Goal: Task Accomplishment & Management: Use online tool/utility

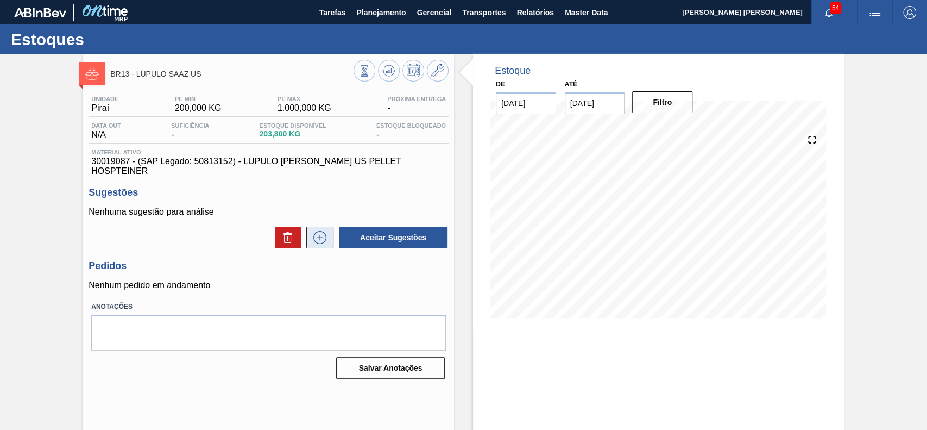
click at [322, 231] on icon at bounding box center [319, 237] width 17 height 13
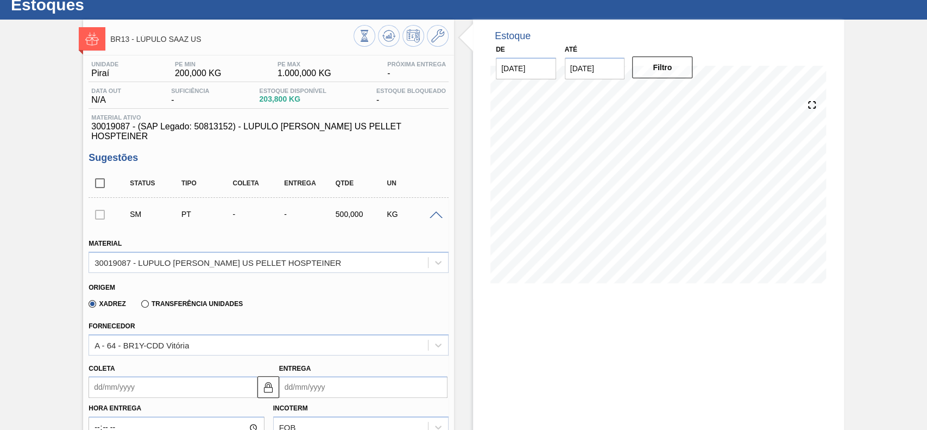
scroll to position [144, 0]
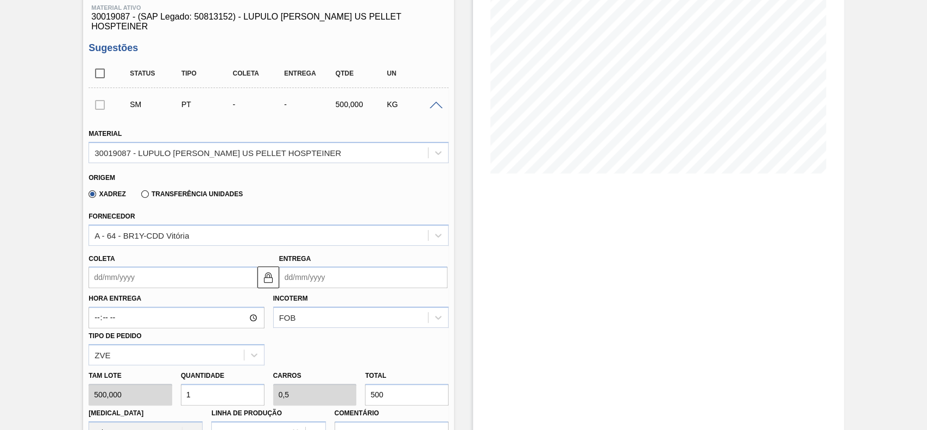
click at [148, 190] on label "Transferência Unidades" at bounding box center [192, 194] width 102 height 8
click at [140, 196] on input "Transferência Unidades" at bounding box center [140, 196] width 0 height 0
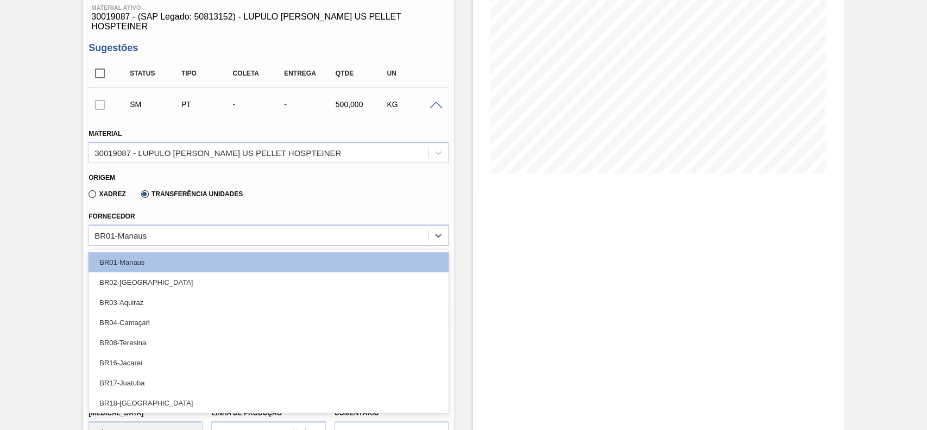
drag, startPoint x: 160, startPoint y: 230, endPoint x: 156, endPoint y: 241, distance: 12.0
click at [158, 229] on div "BR01-Manaus" at bounding box center [258, 235] width 339 height 16
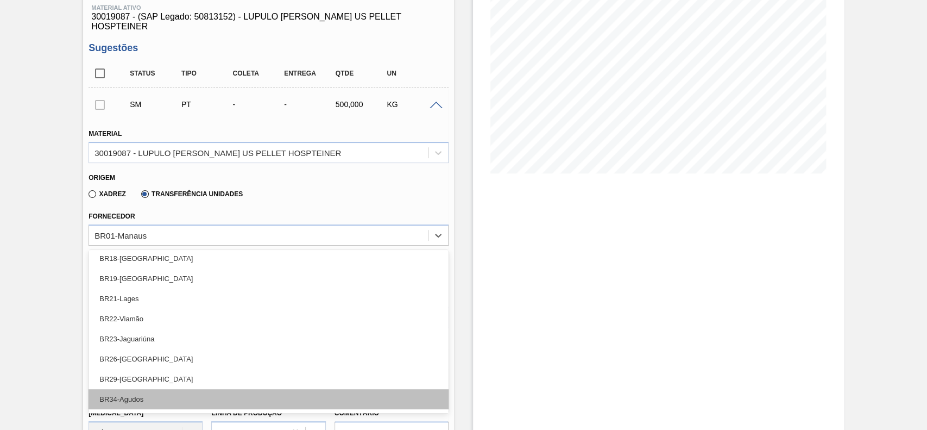
scroll to position [203, 0]
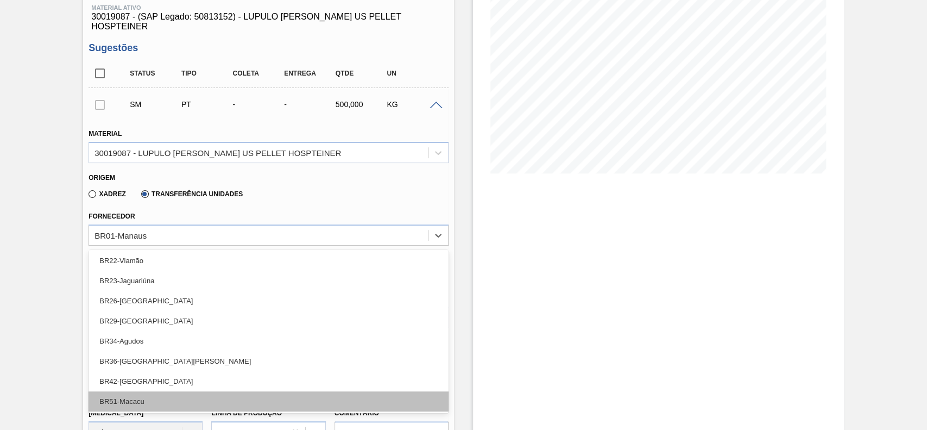
click at [162, 391] on div "BR51-Macacu" at bounding box center [269, 401] width 360 height 20
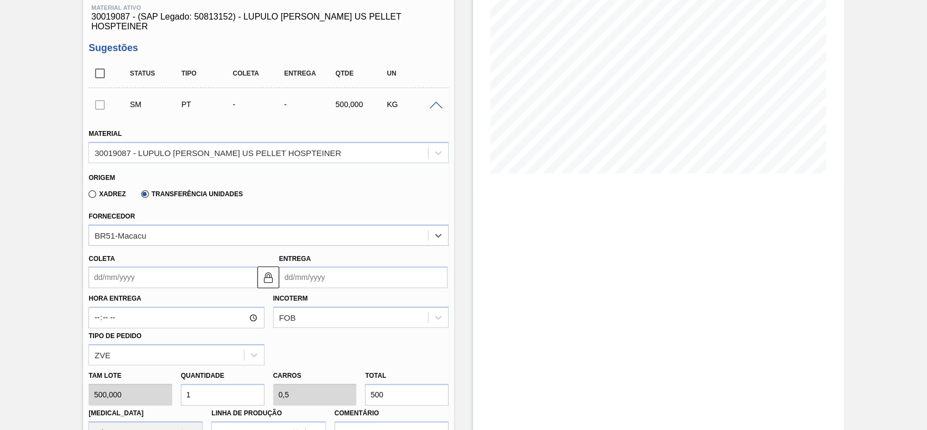
click at [180, 273] on input "Coleta" at bounding box center [173, 277] width 168 height 22
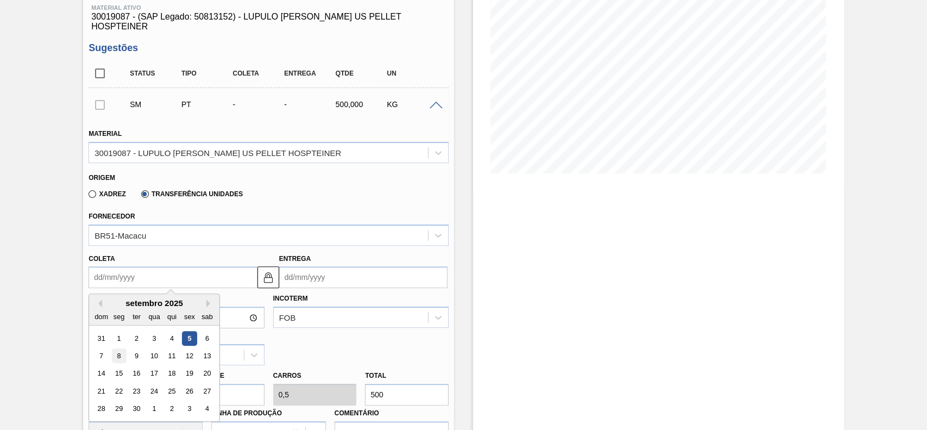
click at [125, 350] on div "8" at bounding box center [119, 355] width 15 height 15
type input "[DATE]"
type input "12/09/2025"
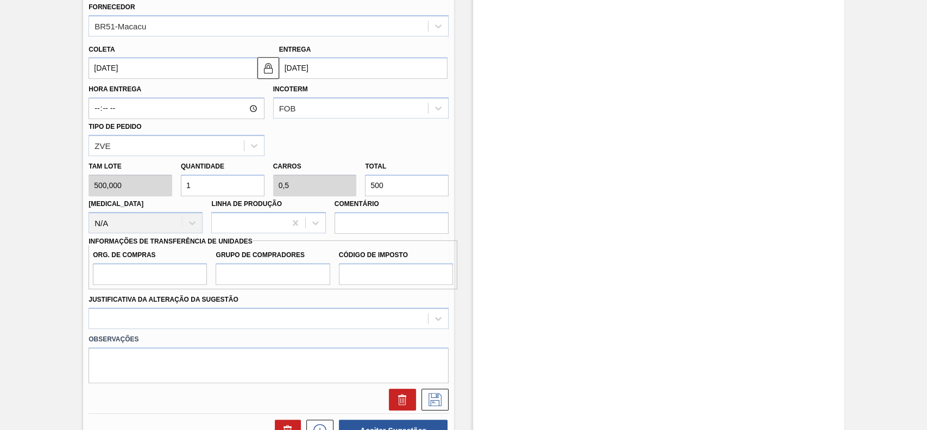
scroll to position [435, 0]
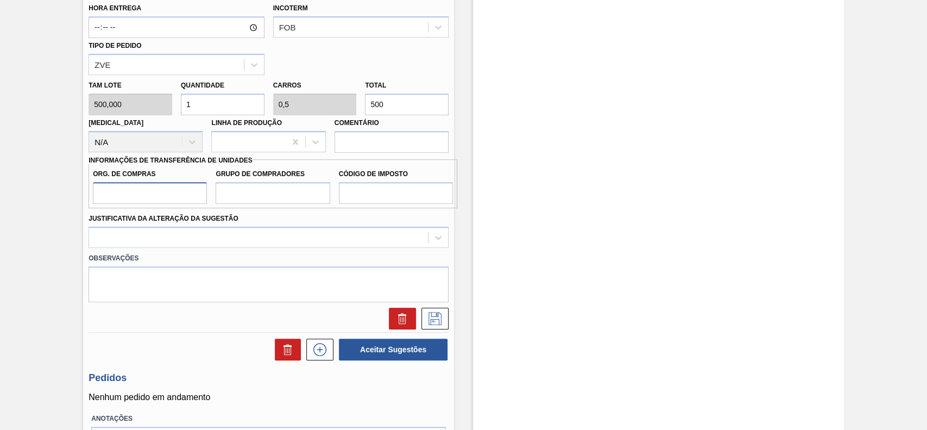
click at [152, 182] on input "Org. de Compras" at bounding box center [150, 193] width 114 height 22
click at [247, 188] on input "Grupo de Compradores" at bounding box center [273, 193] width 114 height 22
drag, startPoint x: 125, startPoint y: 177, endPoint x: 131, endPoint y: 186, distance: 10.5
click at [125, 182] on input "Org. de Compras" at bounding box center [150, 193] width 114 height 22
type input "BR00"
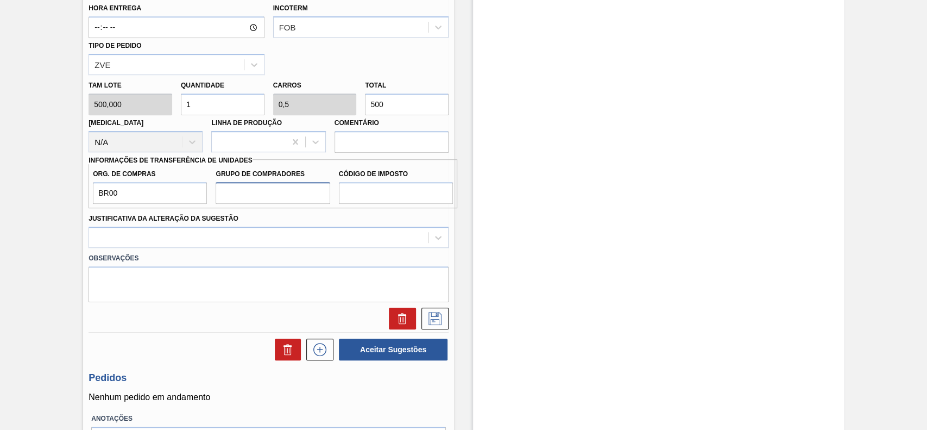
drag, startPoint x: 252, startPoint y: 191, endPoint x: 257, endPoint y: 194, distance: 6.1
click at [252, 191] on input "Grupo de Compradores" at bounding box center [273, 193] width 114 height 22
type input "A01"
click at [349, 184] on input "Código de Imposto" at bounding box center [396, 193] width 114 height 22
type input "I1"
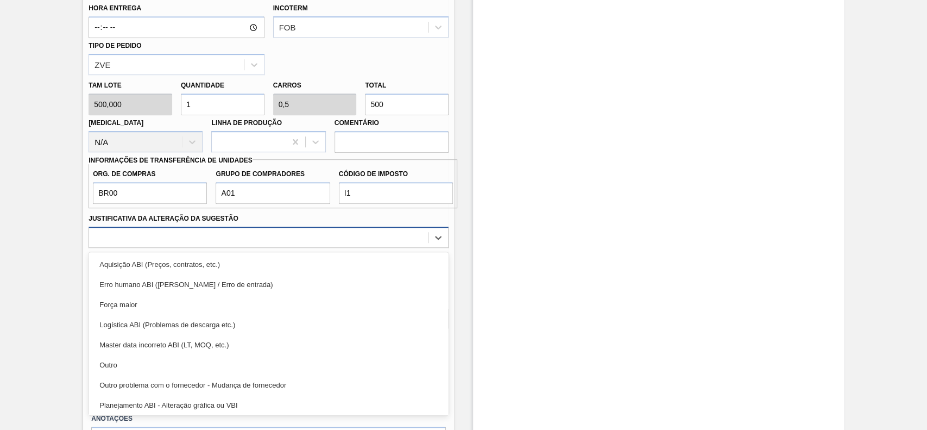
click at [208, 229] on div at bounding box center [258, 237] width 339 height 16
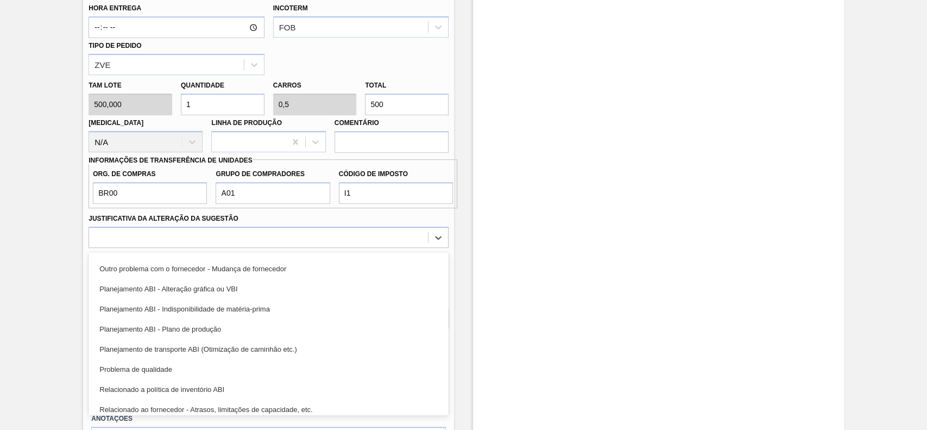
scroll to position [203, 0]
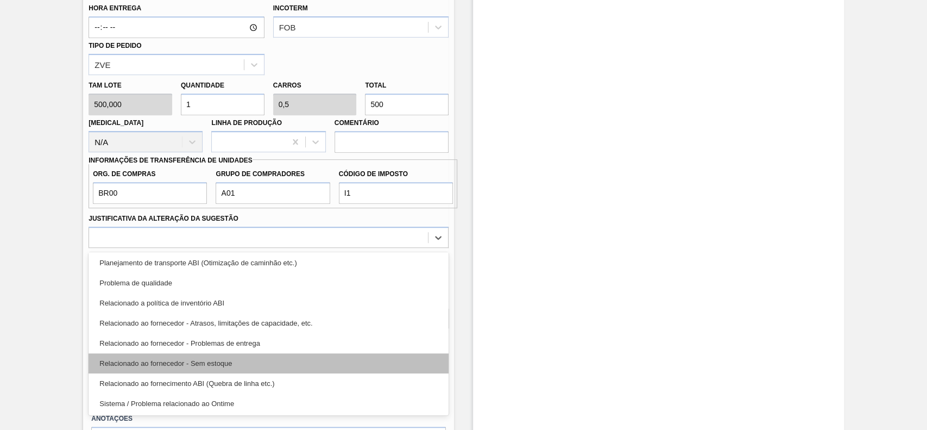
click at [241, 359] on div "Relacionado ao fornecedor - Sem estoque" at bounding box center [269, 363] width 360 height 20
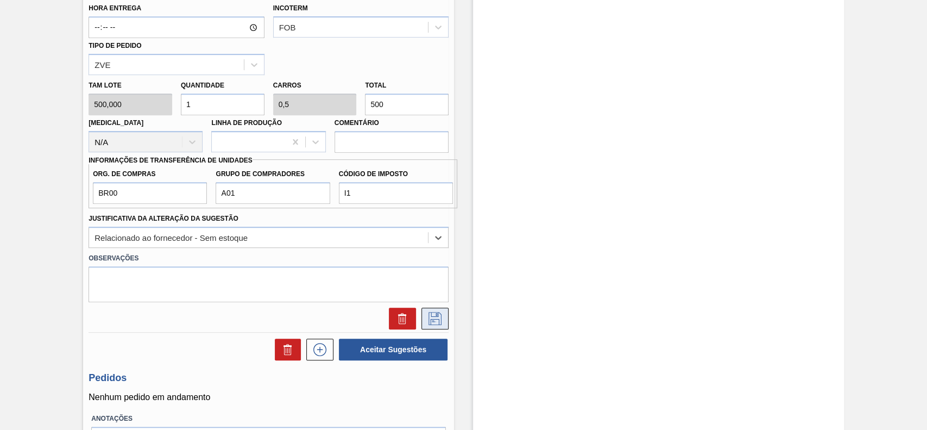
click at [433, 312] on icon at bounding box center [434, 318] width 17 height 13
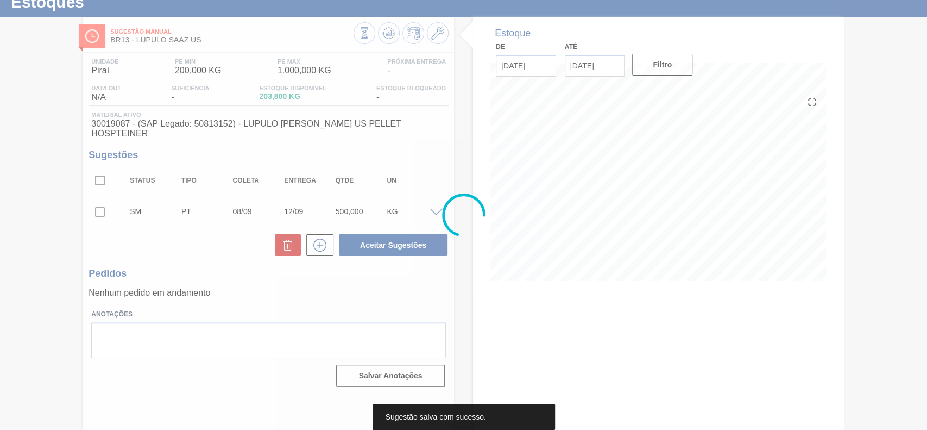
scroll to position [37, 0]
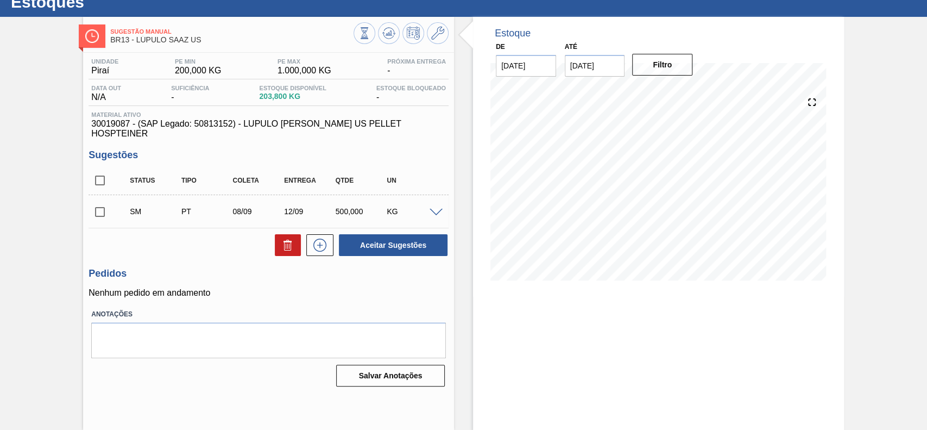
click at [87, 205] on div "Unidade Piraí PE MIN 200,000 KG PE MAX 1.000,000 KG Próxima Entrega - Data out …" at bounding box center [268, 221] width 371 height 337
click at [102, 202] on input "checkbox" at bounding box center [100, 211] width 23 height 23
click at [416, 236] on button "Aceitar Sugestões" at bounding box center [393, 245] width 109 height 22
checkbox input "false"
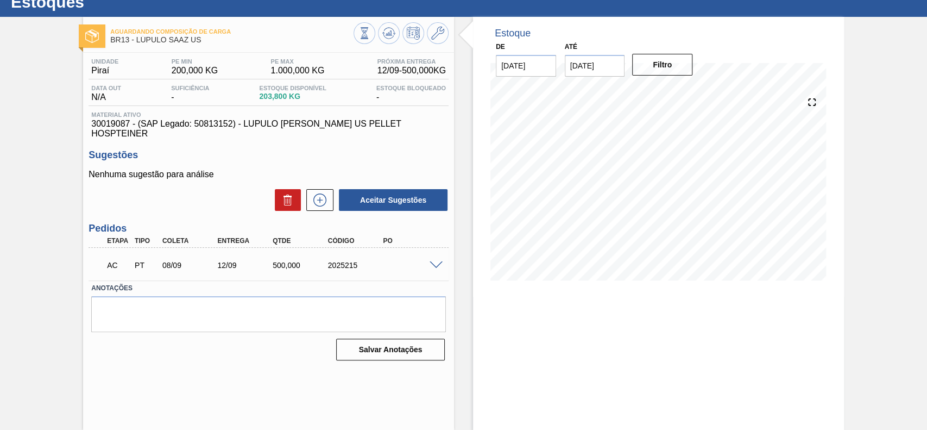
click at [430, 261] on span at bounding box center [436, 265] width 13 height 8
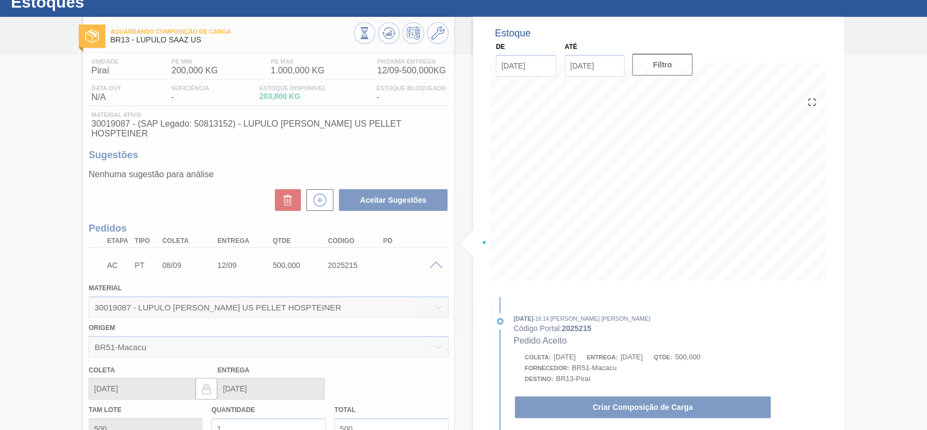
click at [412, 257] on div at bounding box center [463, 241] width 927 height 375
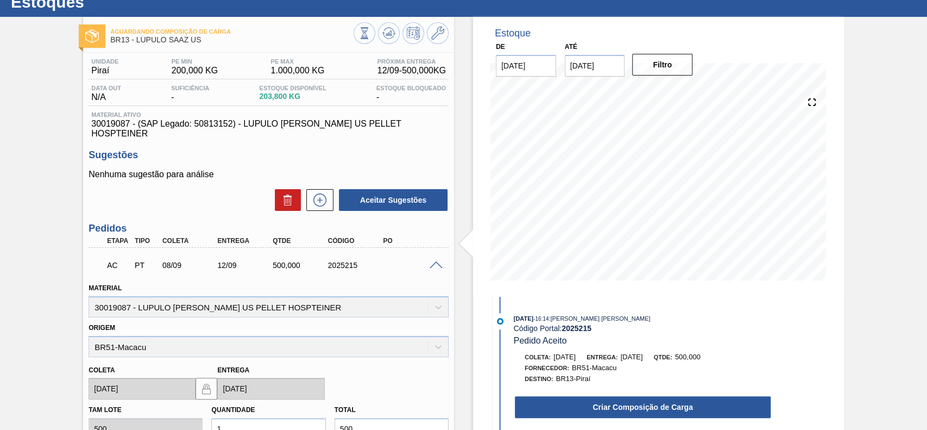
click at [584, 397] on div "Criar Composição de Carga" at bounding box center [643, 407] width 258 height 24
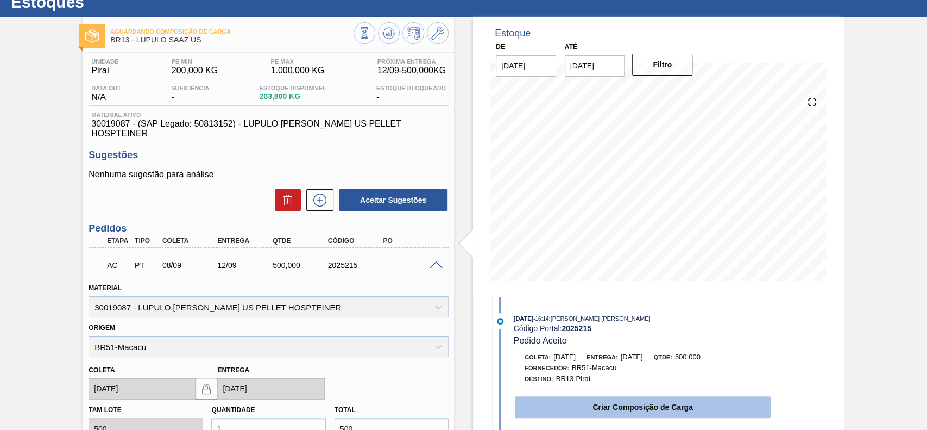
click at [583, 400] on button "Criar Composição de Carga" at bounding box center [643, 407] width 256 height 22
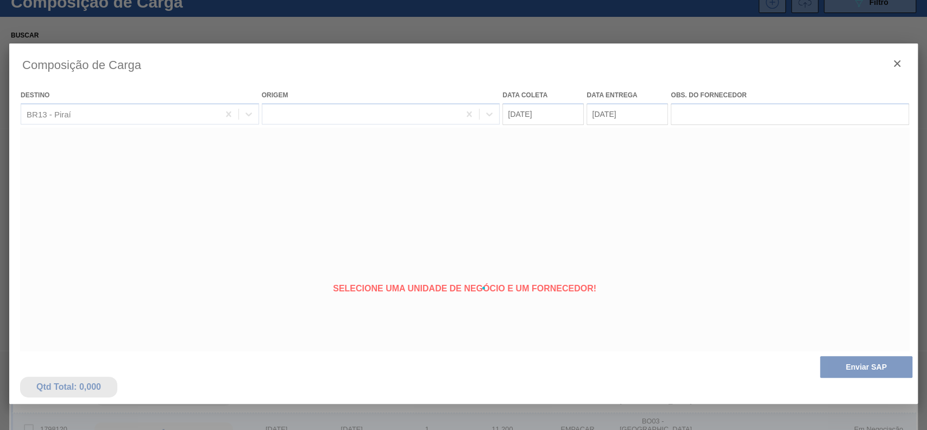
type coleta "[DATE]"
type entrega "12/09/2025"
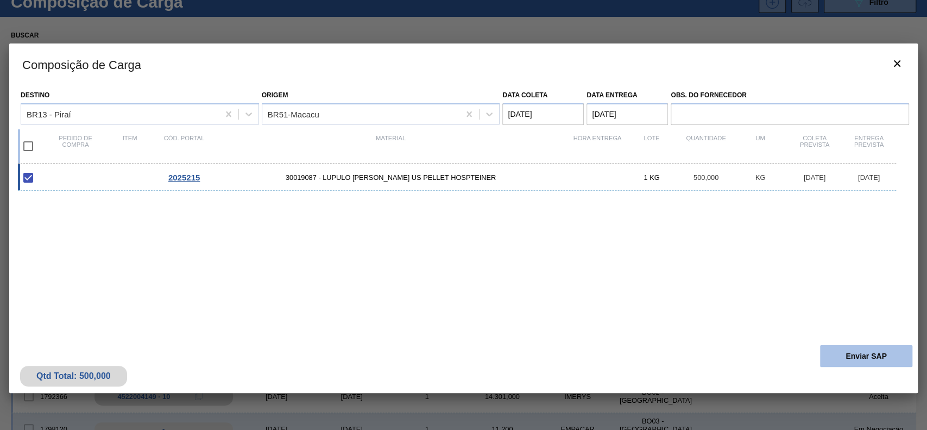
click at [848, 358] on button "Enviar SAP" at bounding box center [866, 356] width 92 height 22
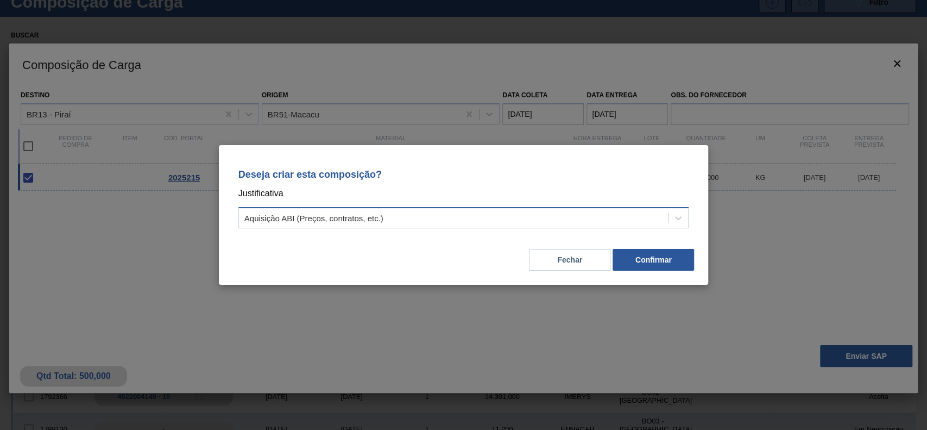
click at [487, 216] on div "Aquisição ABI (Preços, contratos, etc.)" at bounding box center [454, 218] width 430 height 16
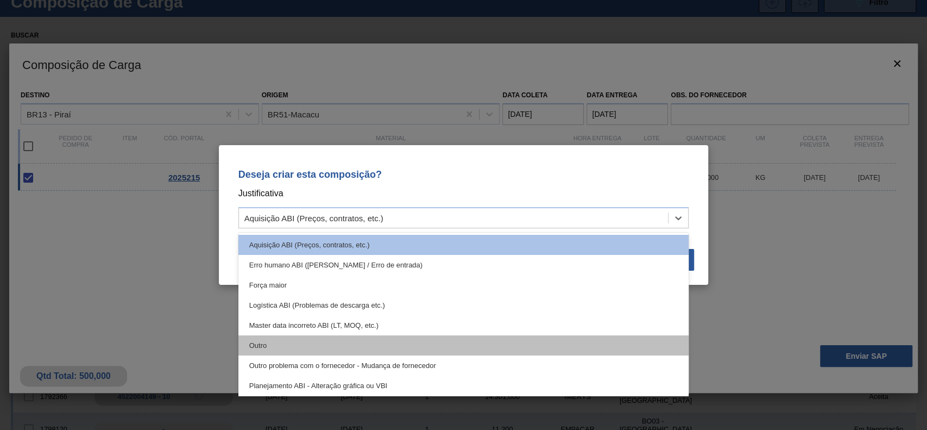
click at [306, 341] on div "Outro" at bounding box center [463, 345] width 451 height 20
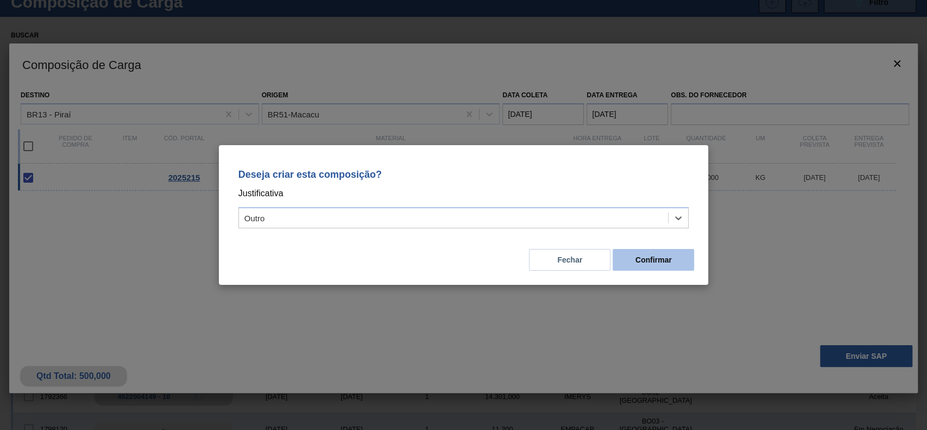
click at [652, 267] on button "Confirmar" at bounding box center [653, 260] width 81 height 22
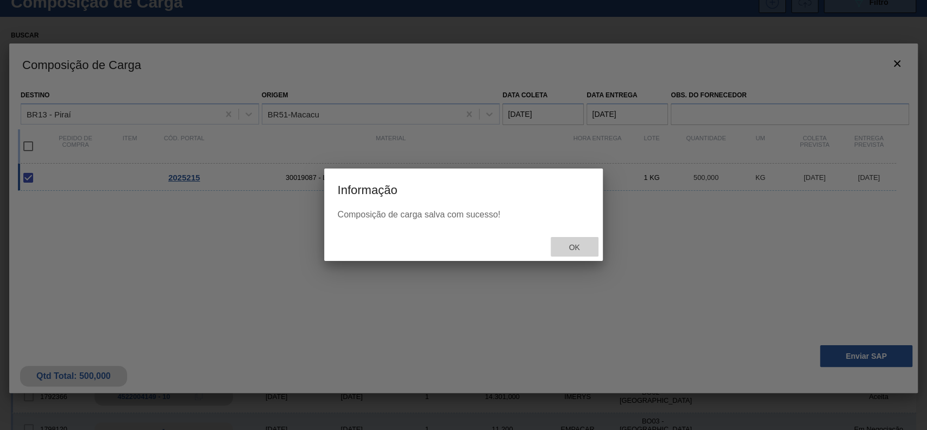
click at [566, 243] on span "Ok" at bounding box center [574, 247] width 28 height 9
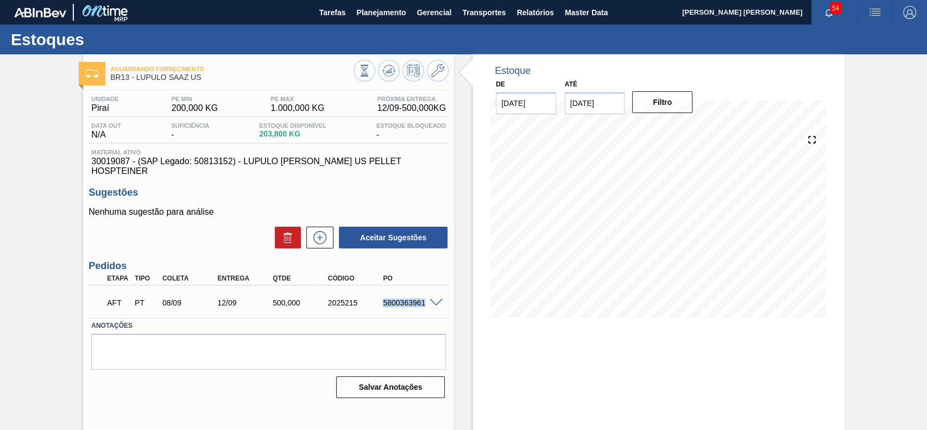
drag, startPoint x: 381, startPoint y: 292, endPoint x: 426, endPoint y: 297, distance: 45.4
click at [426, 298] on div "5800363961" at bounding box center [410, 302] width 61 height 9
copy div "5800363961"
drag, startPoint x: 418, startPoint y: 294, endPoint x: 389, endPoint y: 305, distance: 30.3
click at [418, 298] on div "5800363961" at bounding box center [410, 302] width 61 height 9
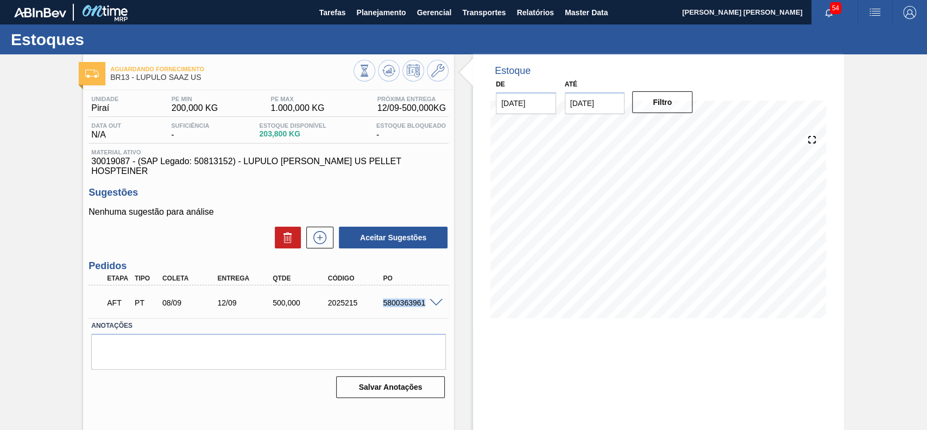
drag, startPoint x: 391, startPoint y: 295, endPoint x: 427, endPoint y: 297, distance: 35.9
click at [427, 297] on div "AFT PT 08/09 12/09 500,000 2025215 5800363961" at bounding box center [269, 301] width 360 height 27
copy div "5800363961"
